Goal: Check status: Check status

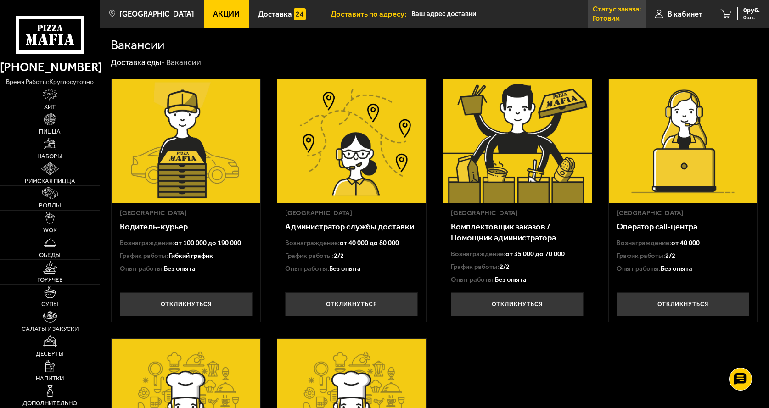
click at [611, 8] on p "Статус заказа:" at bounding box center [616, 9] width 48 height 7
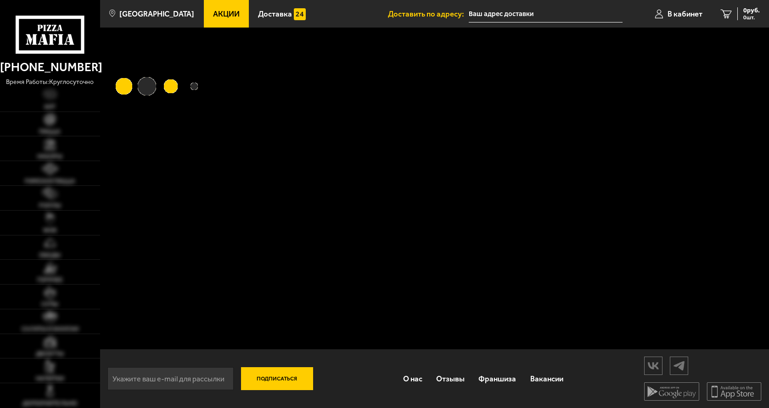
type input "[STREET_ADDRESS]"
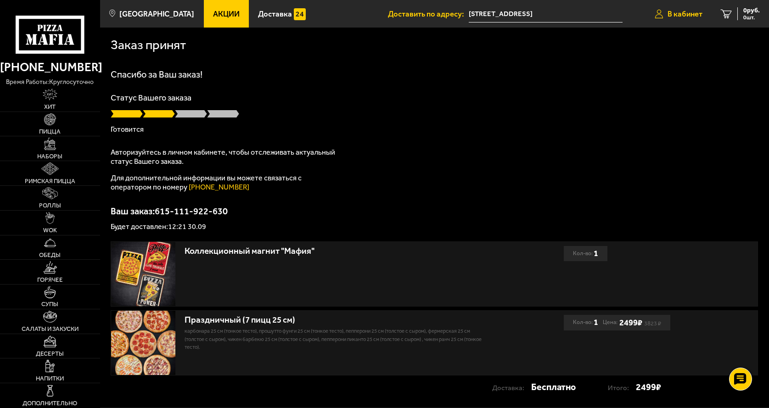
click at [690, 11] on span "В кабинет" at bounding box center [684, 14] width 35 height 8
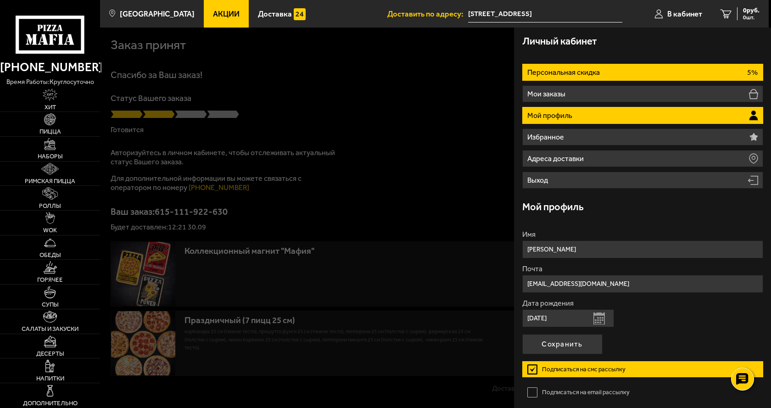
click at [638, 72] on li "Персональная скидка 5%" at bounding box center [642, 72] width 241 height 17
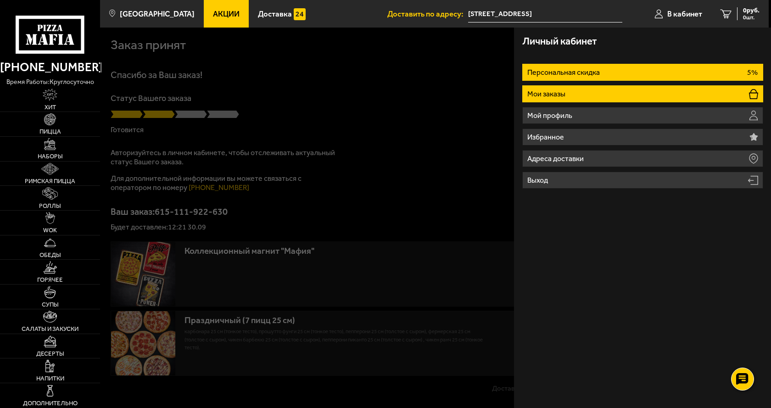
click at [630, 88] on li "Мои заказы" at bounding box center [642, 93] width 241 height 17
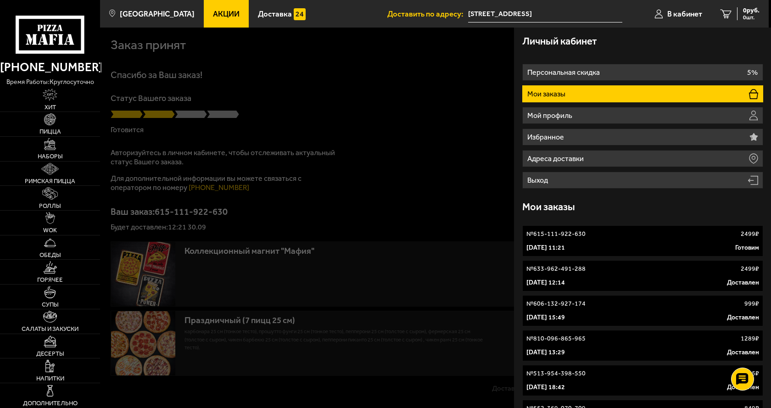
click at [635, 234] on div "№ 615-111-922-630 2499 ₽" at bounding box center [642, 233] width 233 height 9
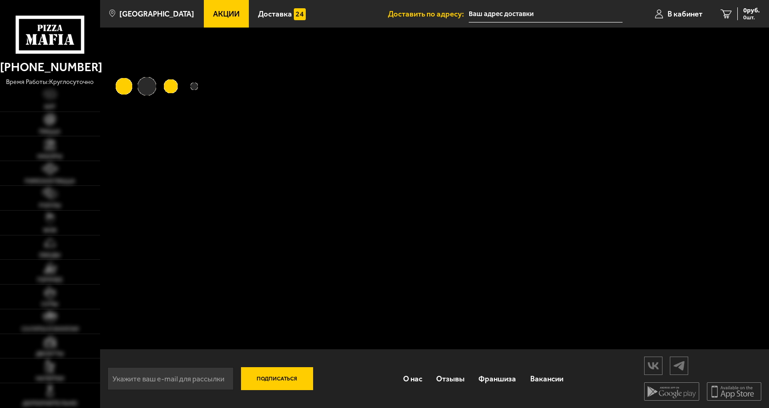
type input "[STREET_ADDRESS]"
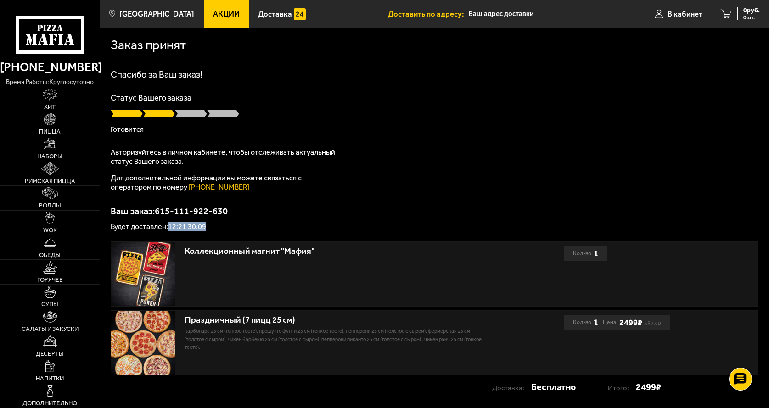
drag, startPoint x: 170, startPoint y: 228, endPoint x: 245, endPoint y: 220, distance: 75.3
click at [219, 225] on p "Будет доставлен: 12:21 30.09" at bounding box center [434, 226] width 647 height 7
click at [364, 201] on div "Спасибо за Ваш заказ! Статус Вашего заказа Готовится Авторизуйтесь в личном каб…" at bounding box center [434, 150] width 647 height 161
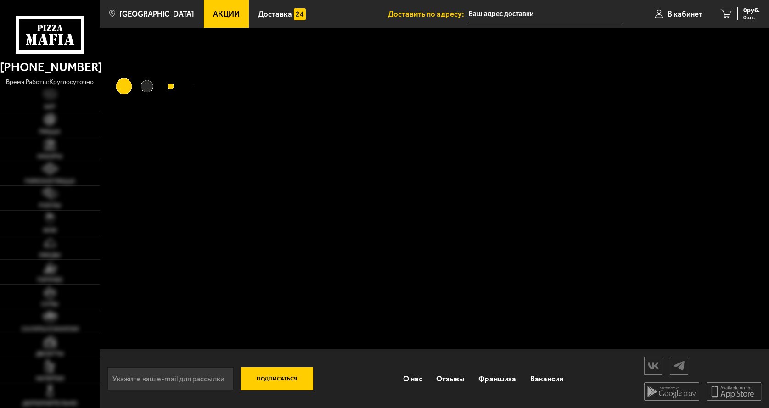
type input "[STREET_ADDRESS]"
type input "Индустриальный проспект, 44Д"
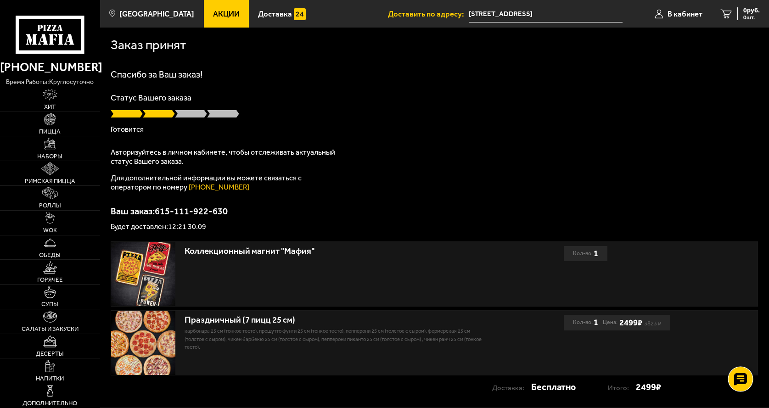
click at [741, 377] on use at bounding box center [739, 379] width 13 height 13
click at [735, 348] on use at bounding box center [739, 351] width 13 height 13
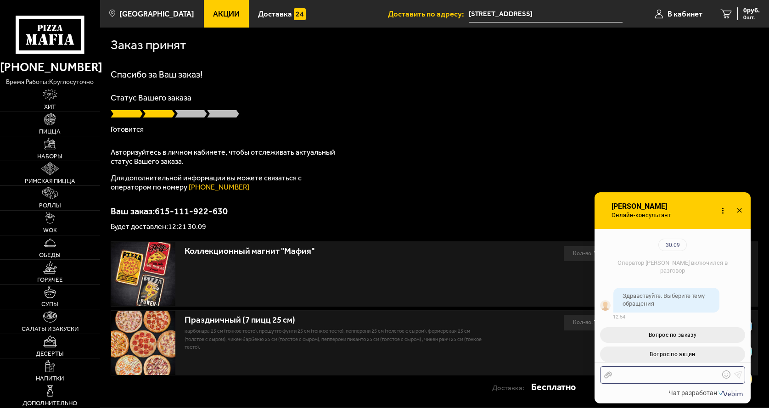
scroll to position [100, 0]
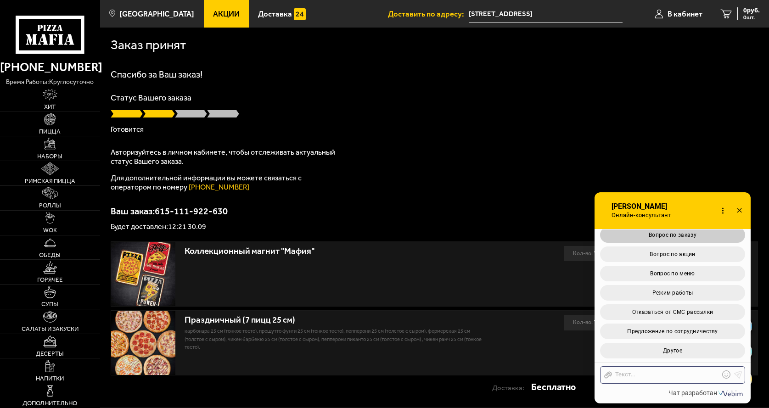
click at [676, 239] on button "Вопрос по заказу" at bounding box center [672, 235] width 145 height 16
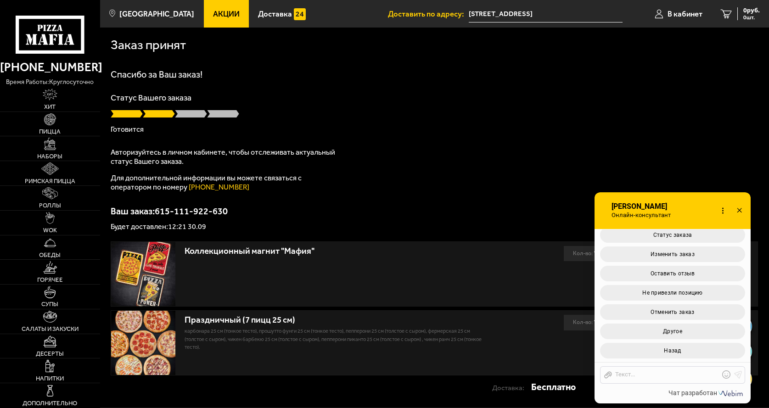
scroll to position [263, 0]
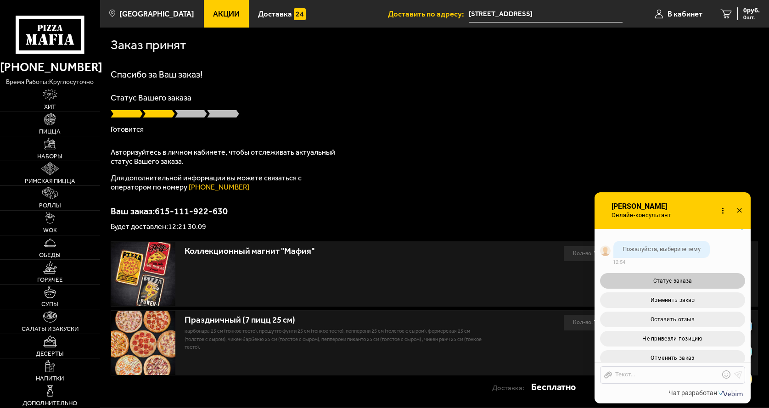
click at [682, 284] on span "Статус заказа" at bounding box center [672, 281] width 39 height 6
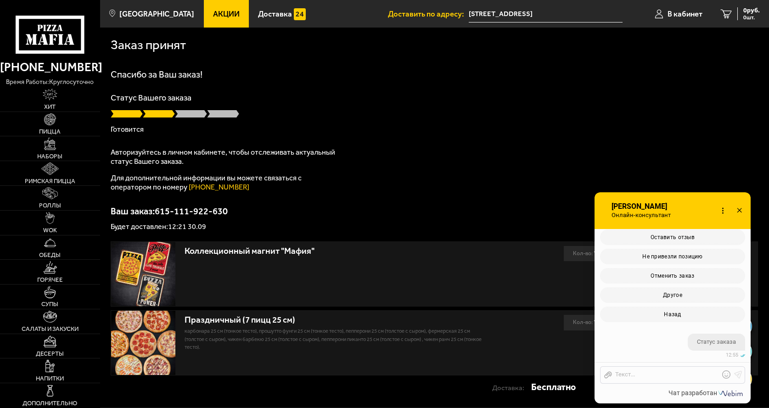
scroll to position [425, 0]
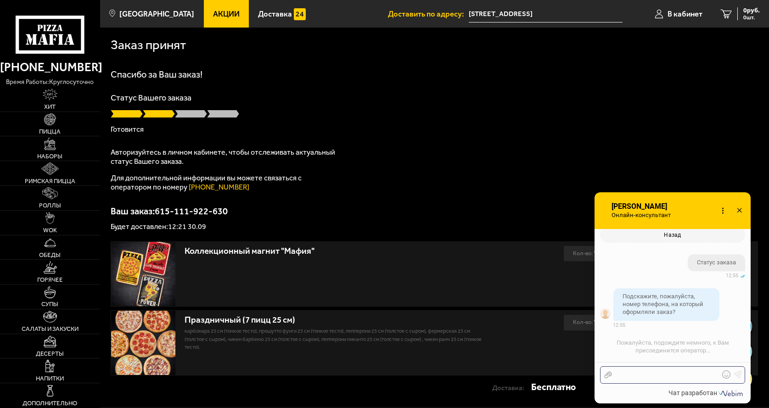
click at [653, 375] on div at bounding box center [665, 375] width 107 height 8
click at [738, 372] on use at bounding box center [738, 375] width 8 height 8
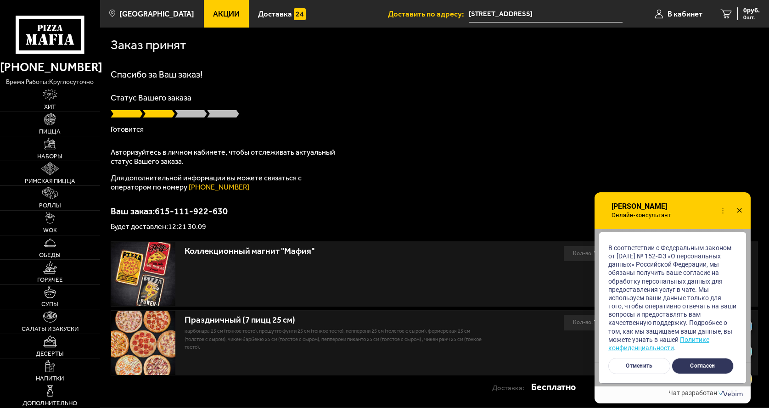
click at [707, 364] on button "Согласен" at bounding box center [702, 366] width 62 height 16
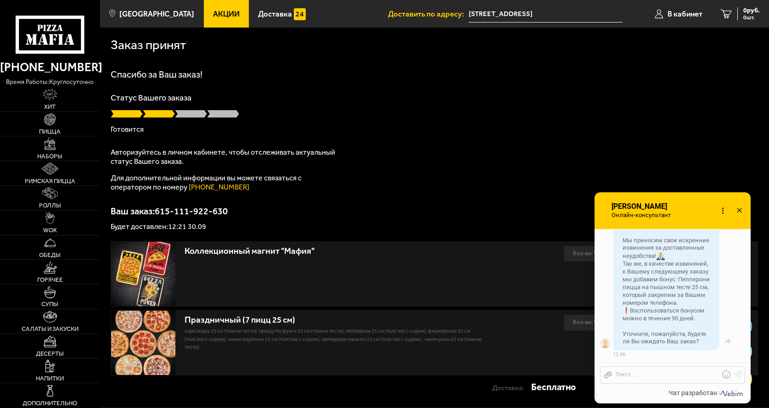
scroll to position [730, 0]
click at [653, 377] on div at bounding box center [665, 375] width 107 height 8
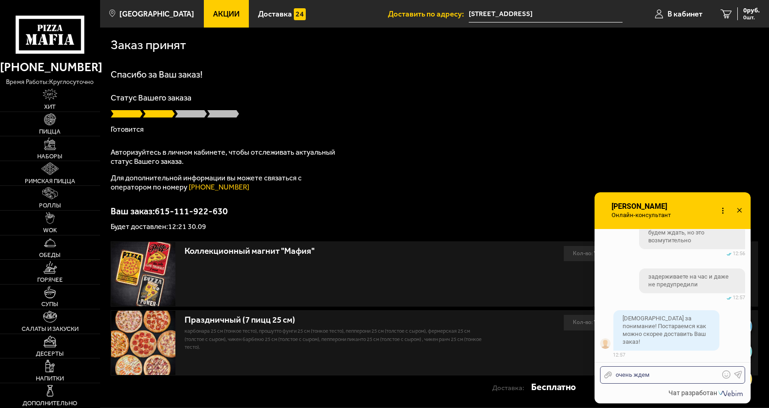
scroll to position [904, 0]
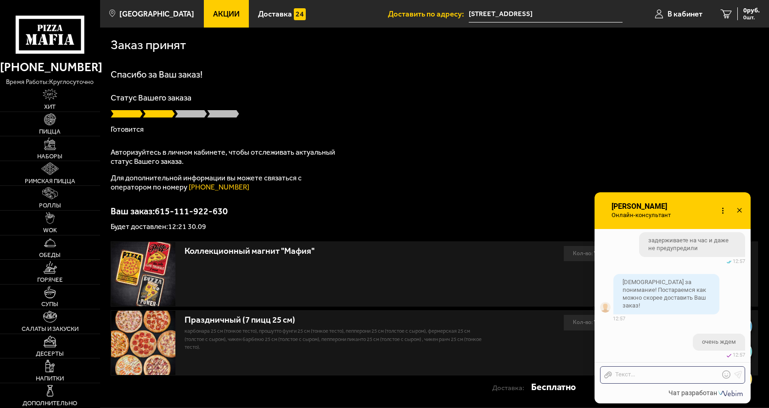
click at [457, 375] on div "Праздничный (7 пицц 25 см) Карбонара 25 см (тонкое тесто), Прошутто Фунги 25 см…" at bounding box center [434, 342] width 647 height 65
click at [548, 211] on p "Ваш заказ: 615-111-922-630" at bounding box center [434, 210] width 647 height 9
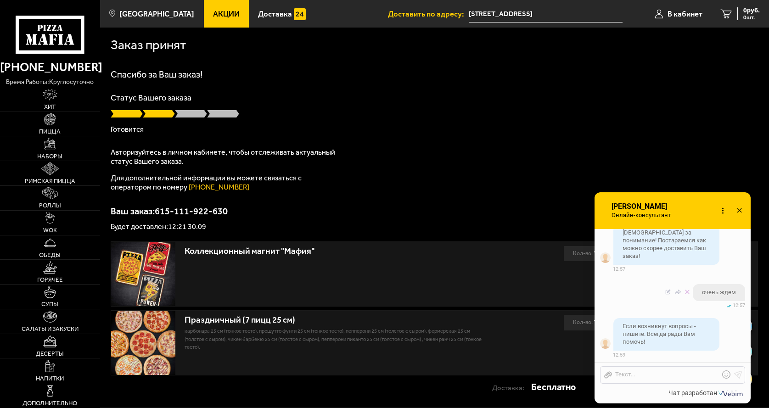
scroll to position [976, 0]
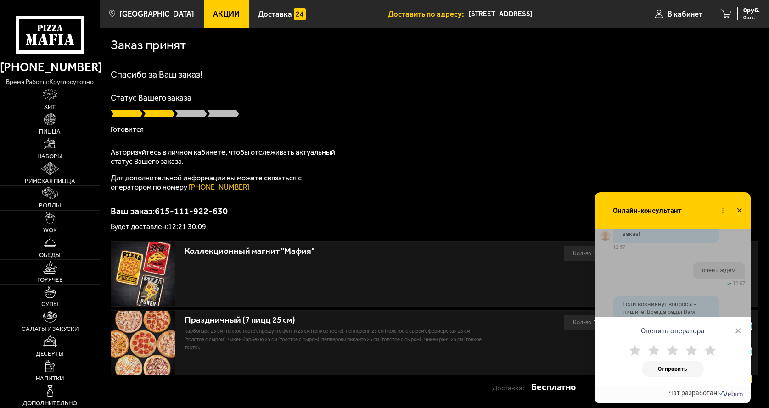
click at [710, 349] on use at bounding box center [710, 350] width 12 height 11
click at [691, 369] on button "Отправить" at bounding box center [672, 369] width 62 height 16
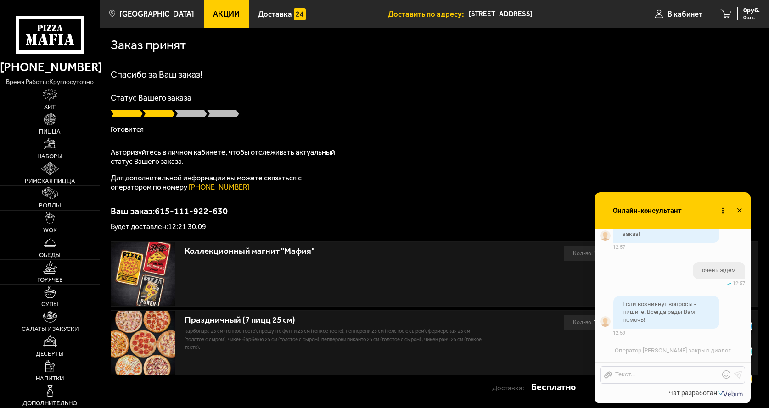
click at [738, 210] on icon at bounding box center [738, 210] width 13 height 13
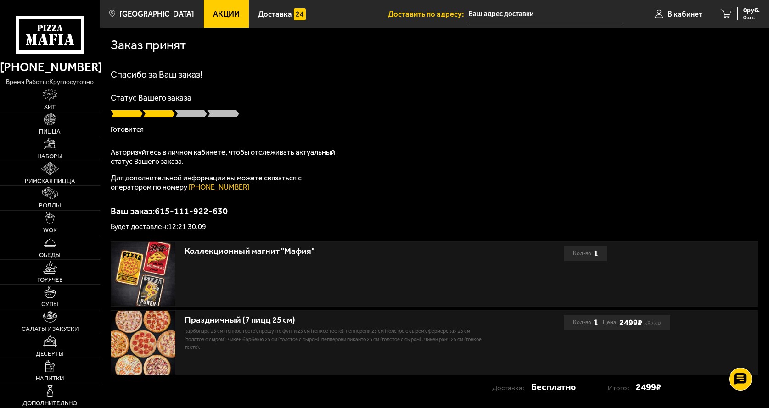
type input "Индустриальный проспект, 44Д"
type input "[STREET_ADDRESS]"
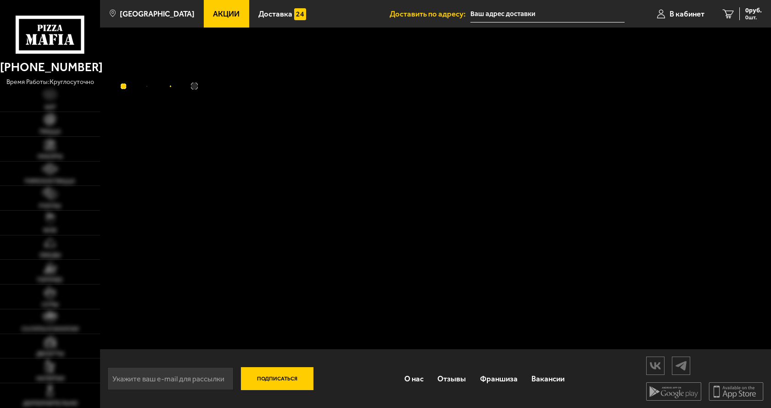
type input "[STREET_ADDRESS]"
